Goal: Task Accomplishment & Management: Manage account settings

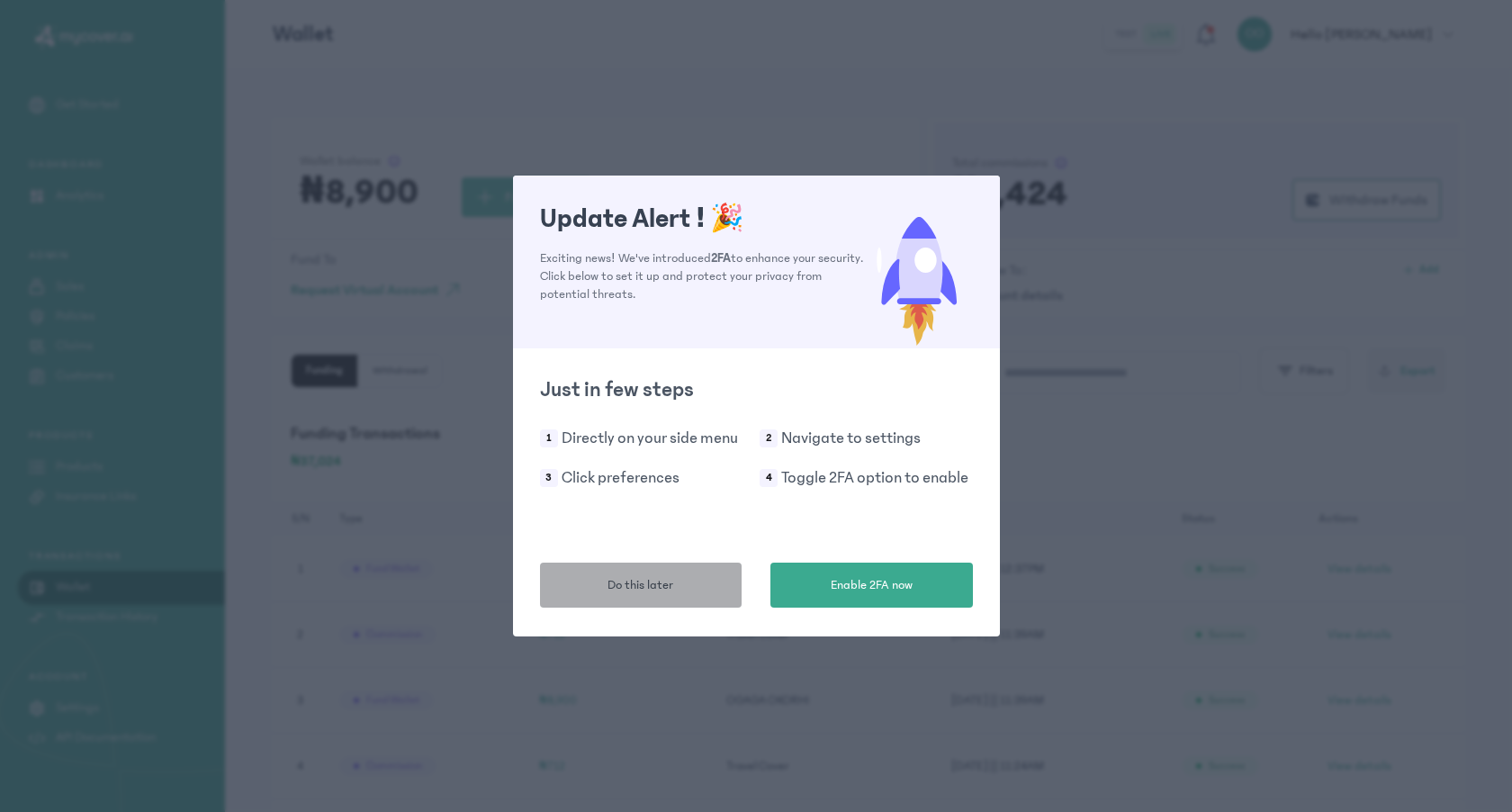
click at [665, 594] on span "Do this later" at bounding box center [640, 585] width 65 height 19
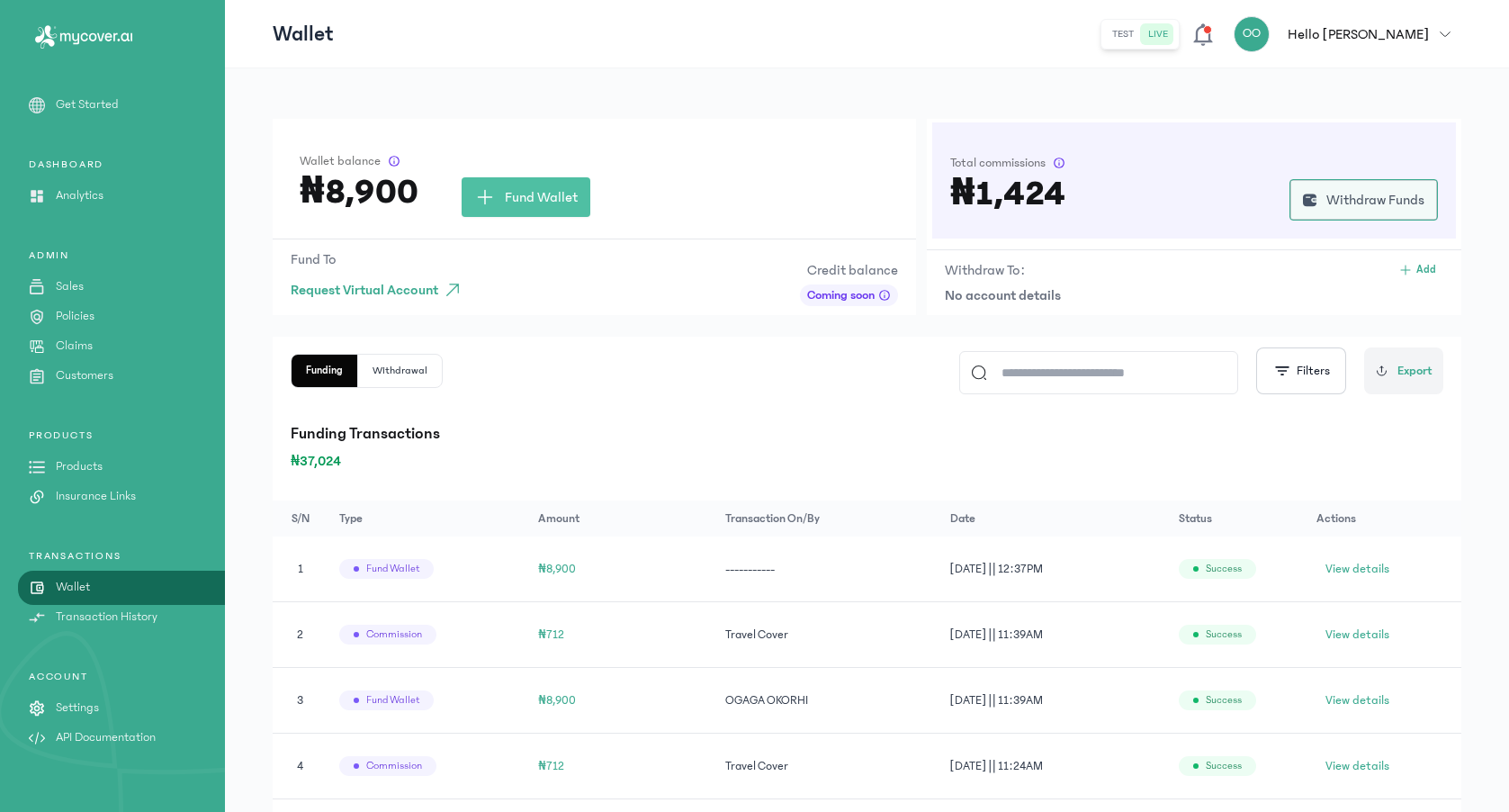
click at [1352, 206] on span "Withdraw Funds" at bounding box center [1376, 200] width 98 height 21
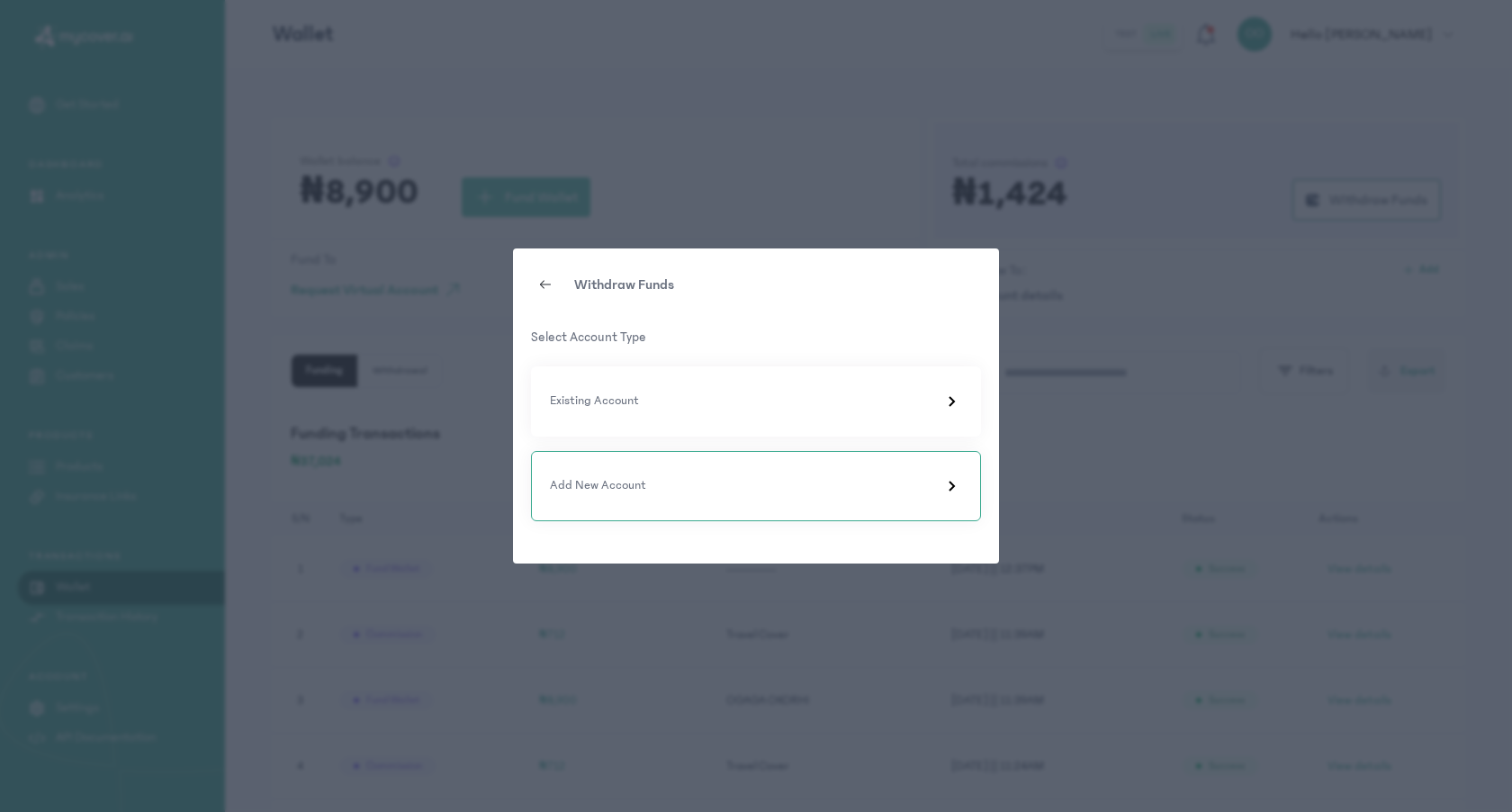
click at [792, 482] on div "Add New Account" at bounding box center [756, 486] width 412 height 21
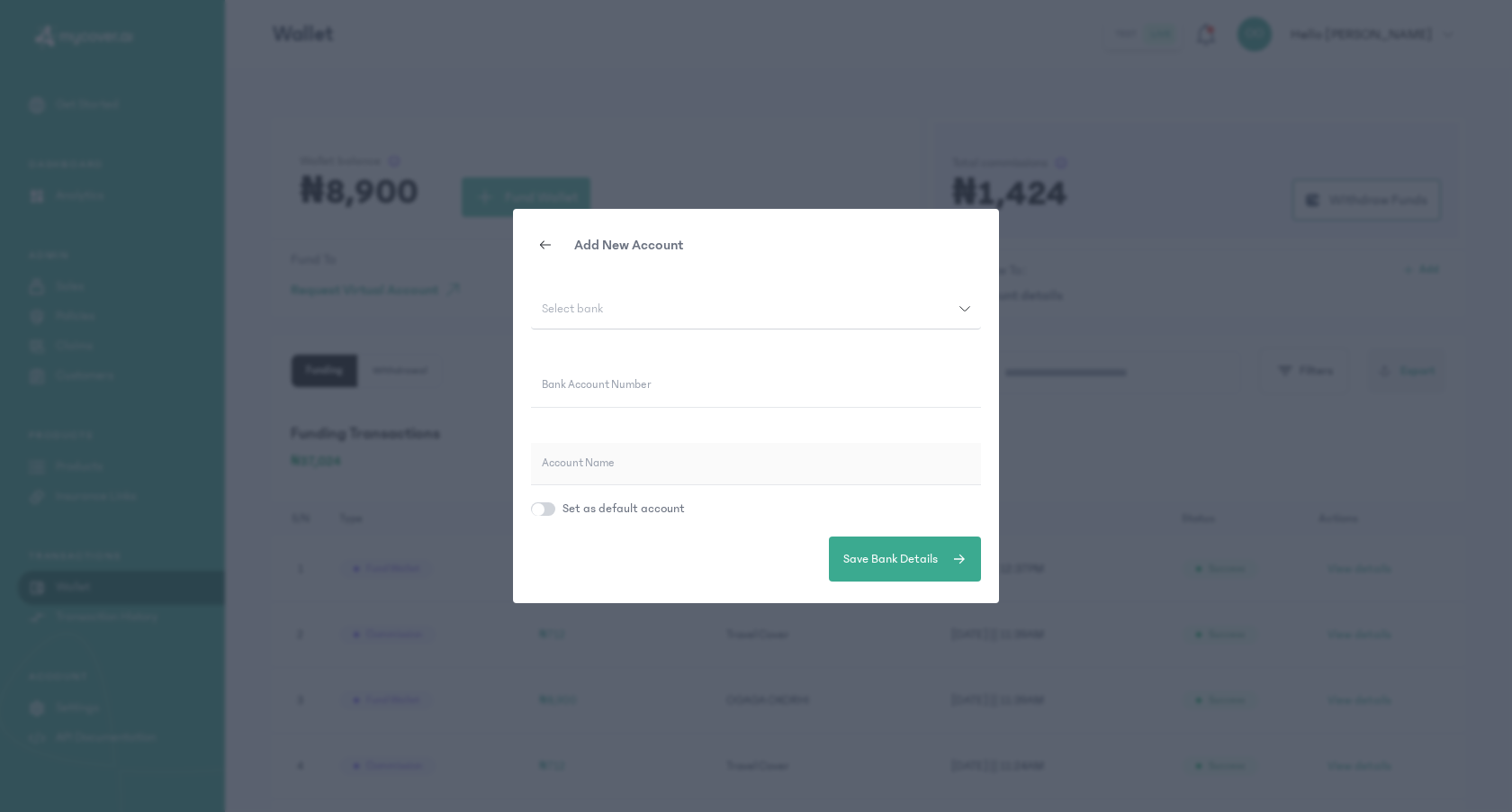
click at [617, 309] on div "Select bank" at bounding box center [745, 308] width 428 height 12
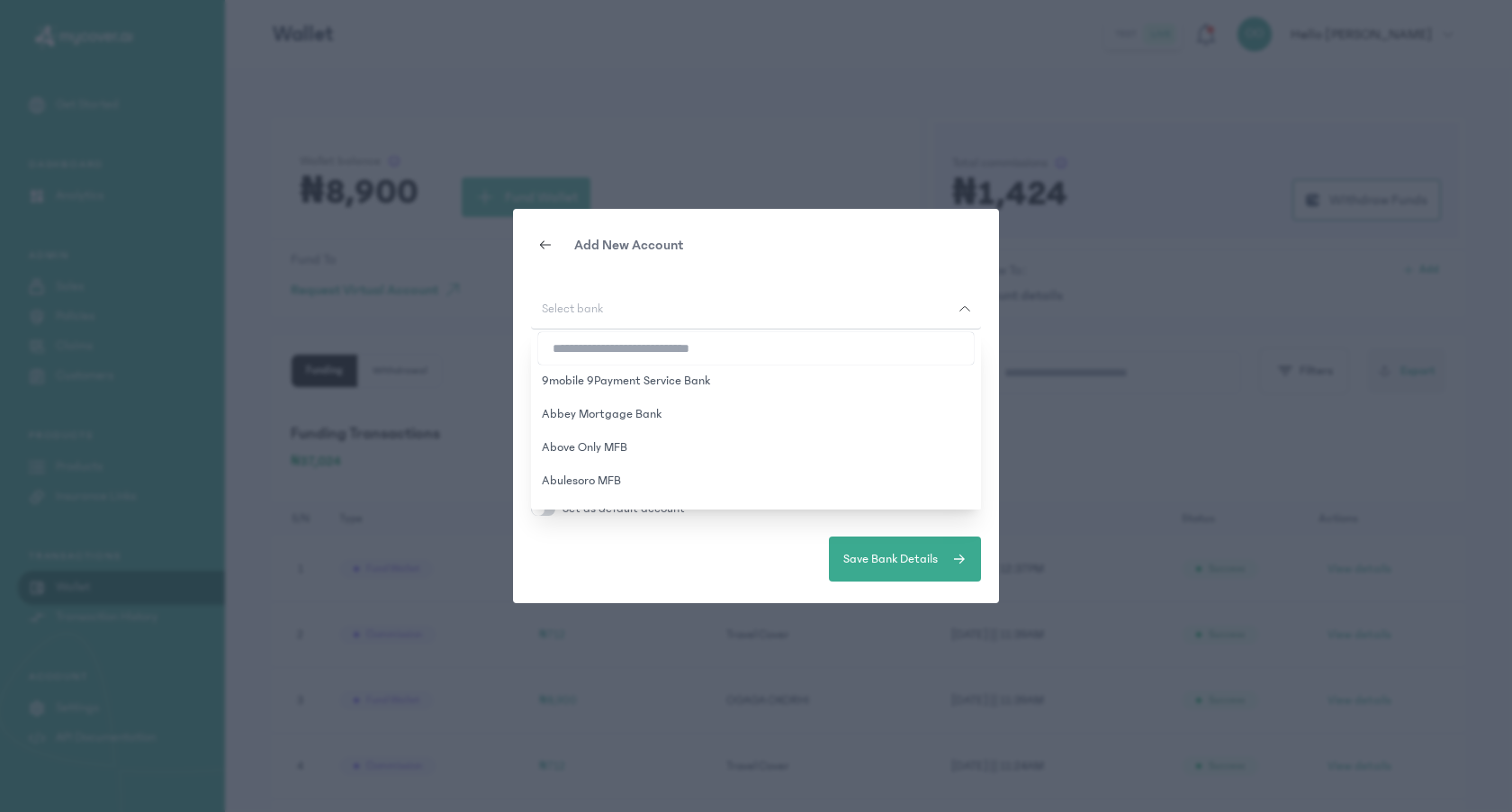
click at [809, 655] on div "Add New Account Select bank 9mobile 9Payment Service Bank Abbey Mortgage Bank A…" at bounding box center [756, 406] width 1512 height 812
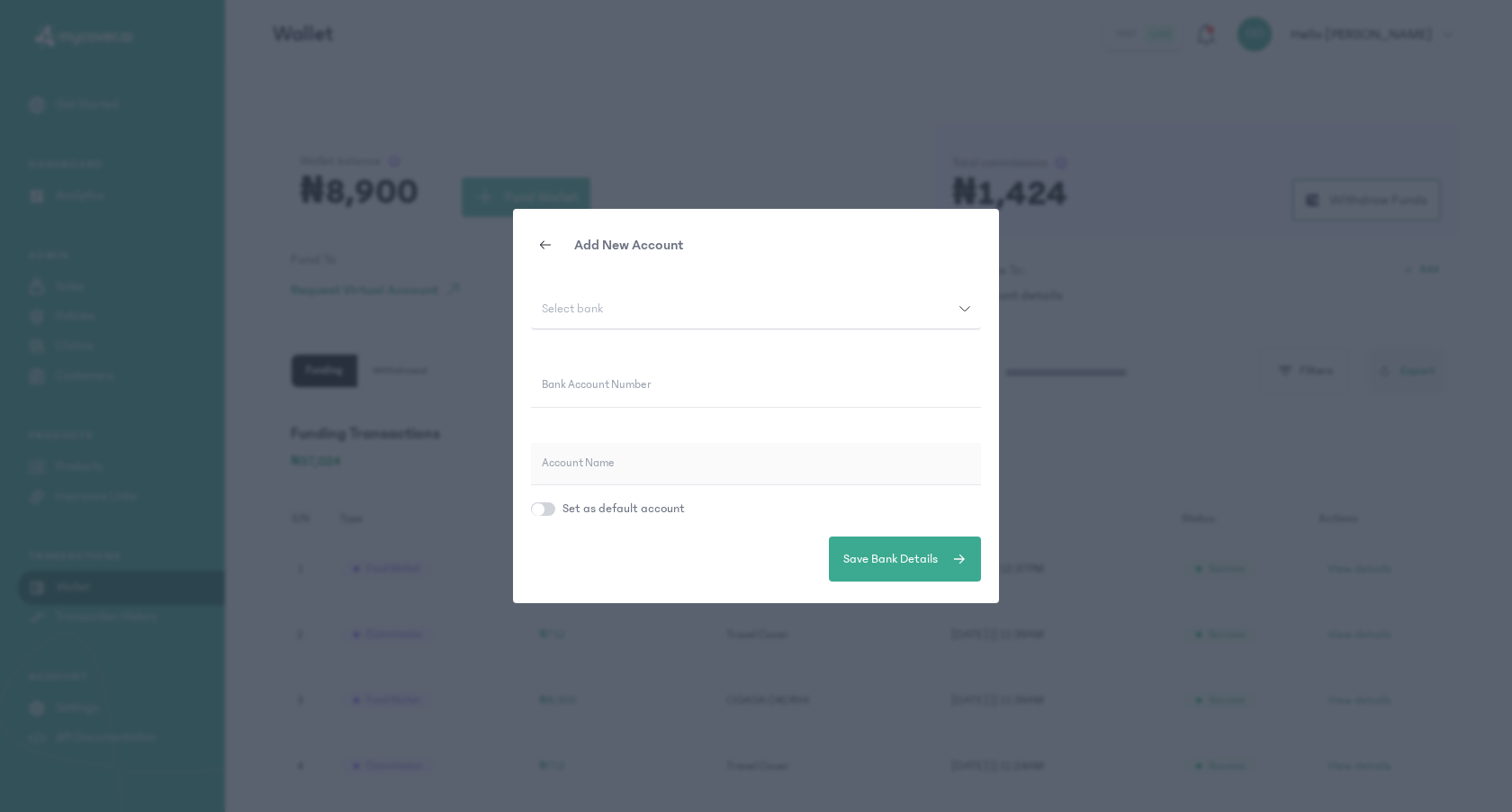
click at [540, 244] on icon at bounding box center [545, 244] width 14 height 14
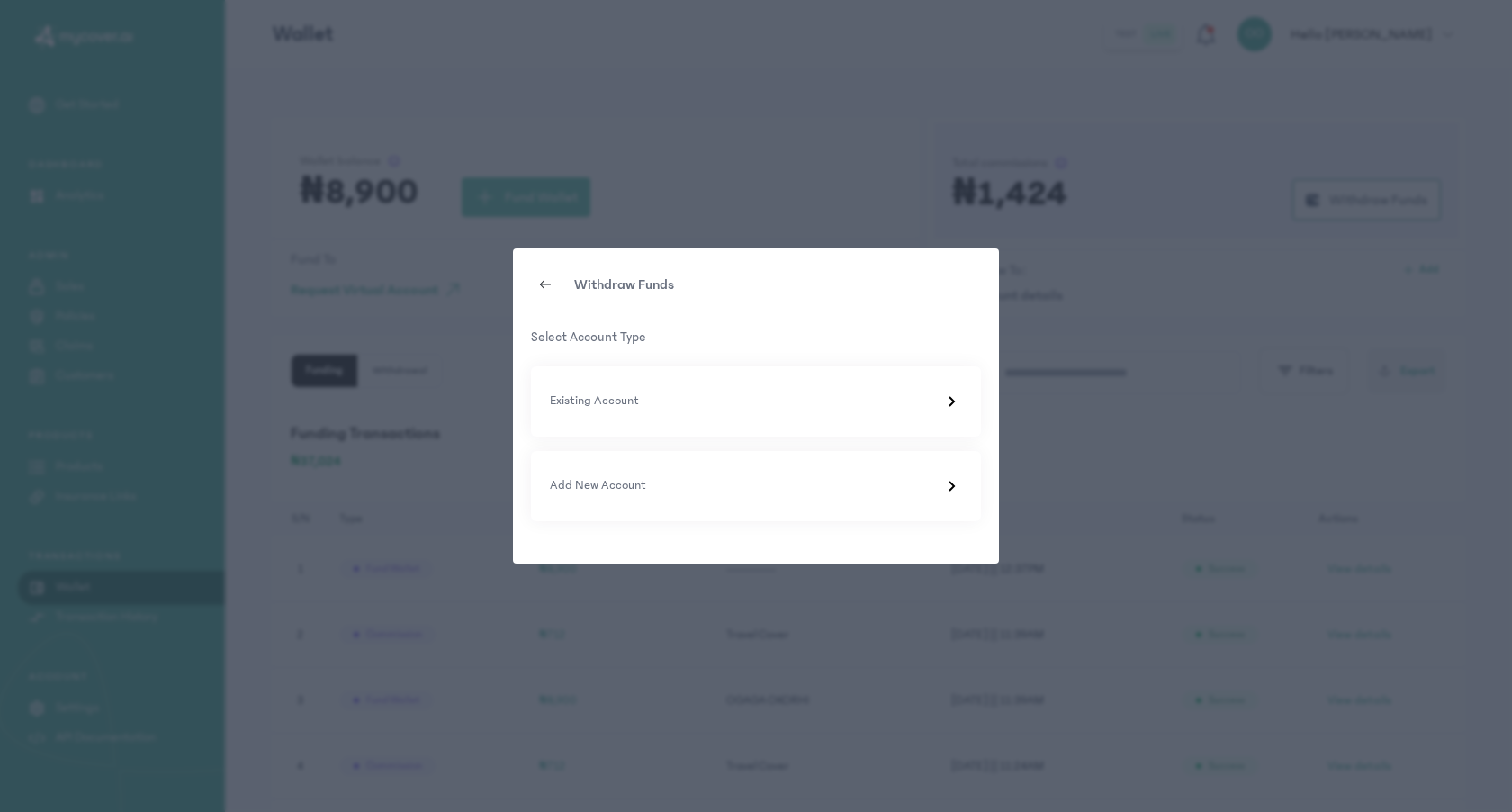
click at [607, 189] on div "Withdraw Funds Select Account Type Existing Account Add New Account" at bounding box center [756, 406] width 1512 height 812
click at [543, 284] on icon at bounding box center [544, 284] width 11 height 1
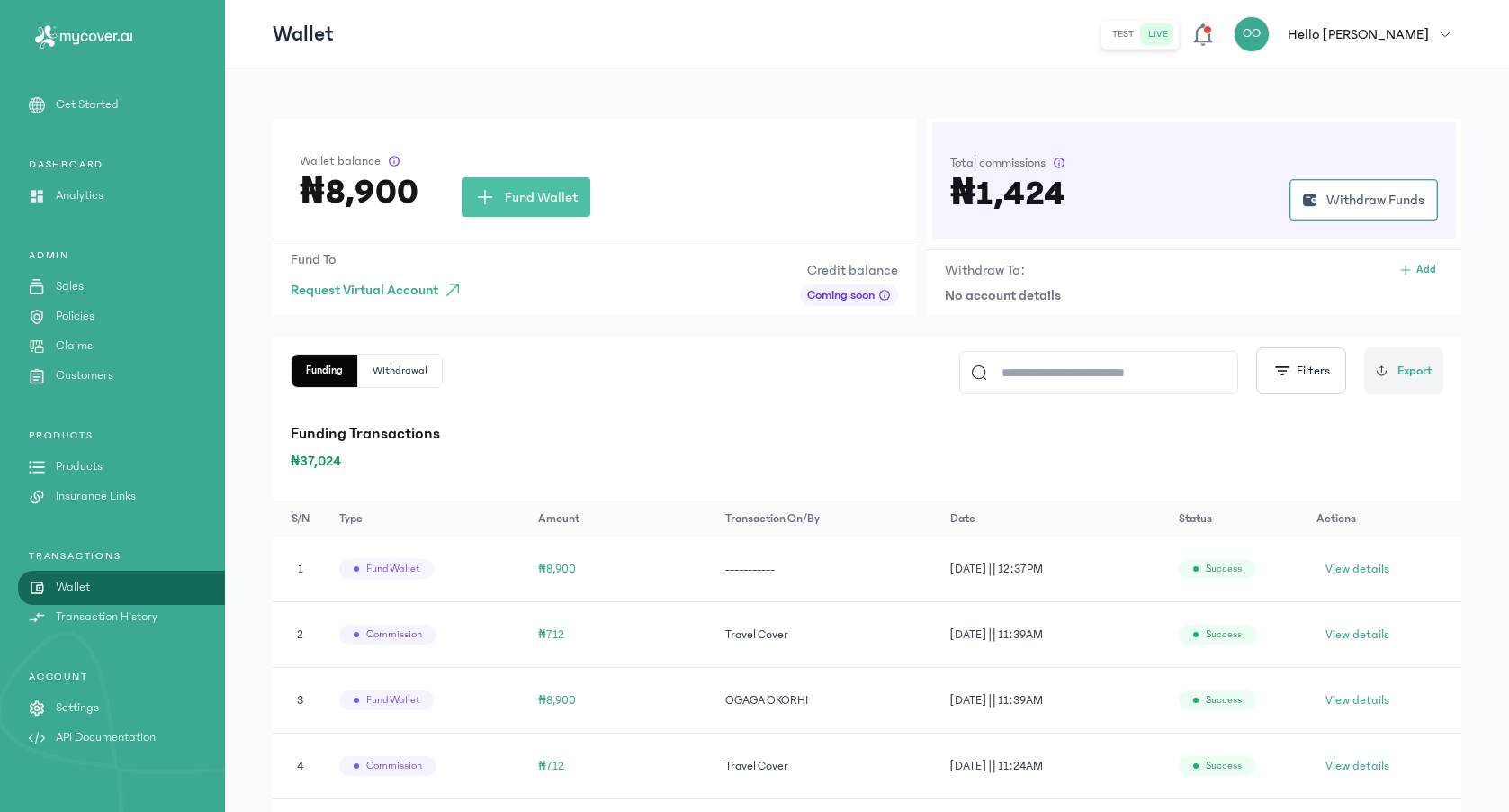
click at [1216, 34] on icon at bounding box center [1203, 34] width 25 height 25
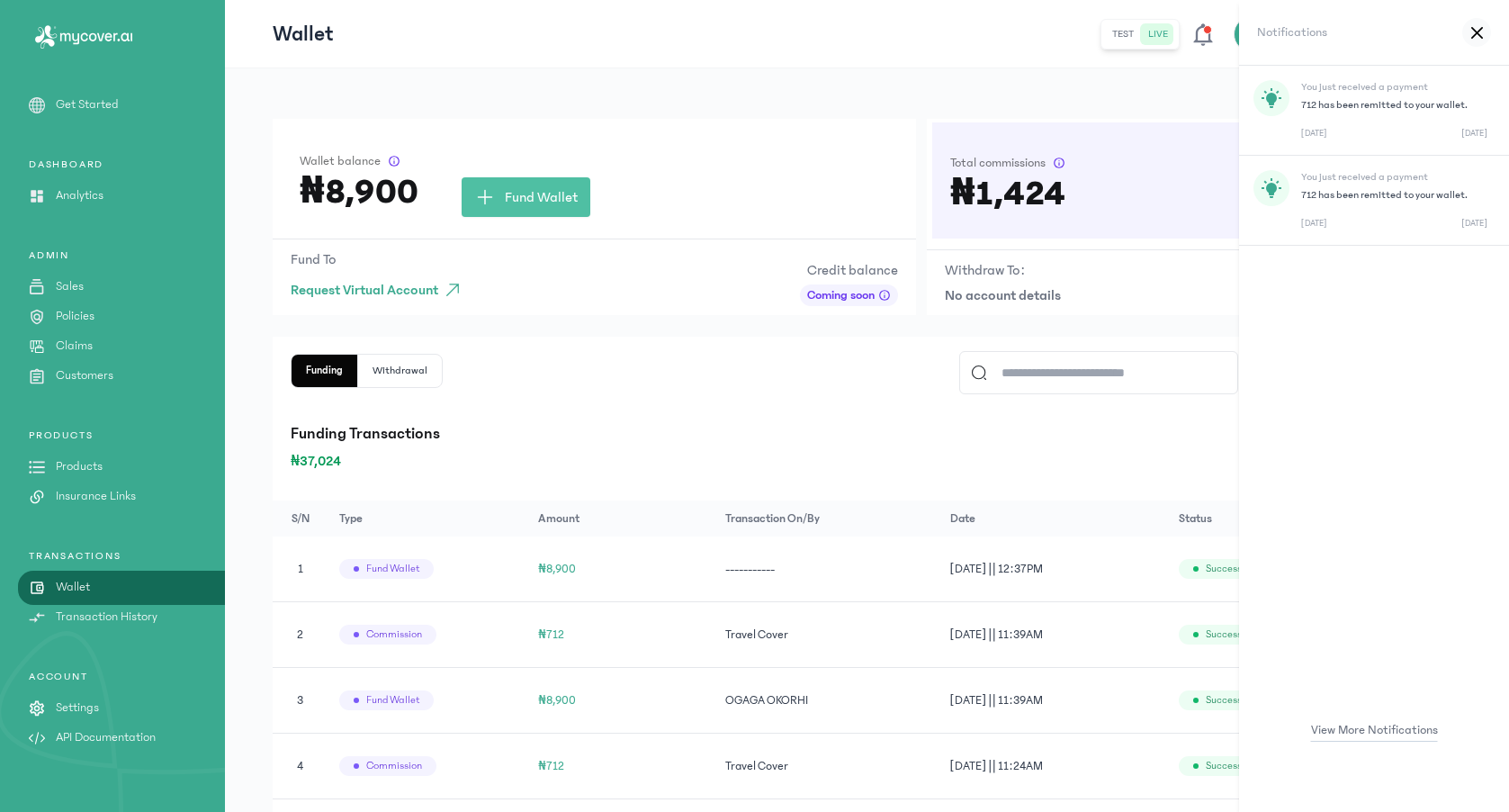
click at [1480, 28] on icon at bounding box center [1476, 32] width 10 height 10
